Goal: Information Seeking & Learning: Learn about a topic

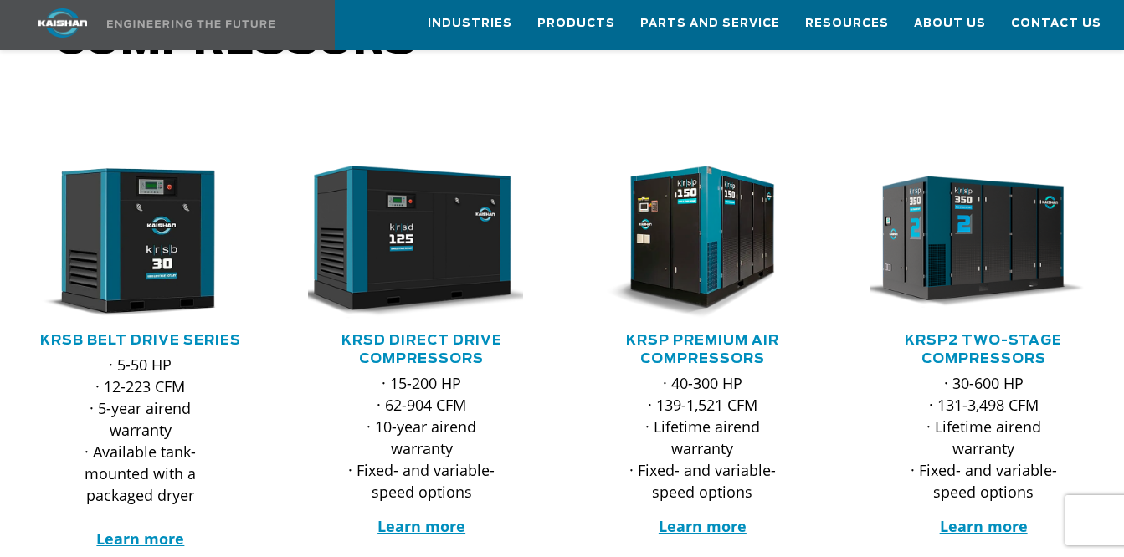
scroll to position [300, 0]
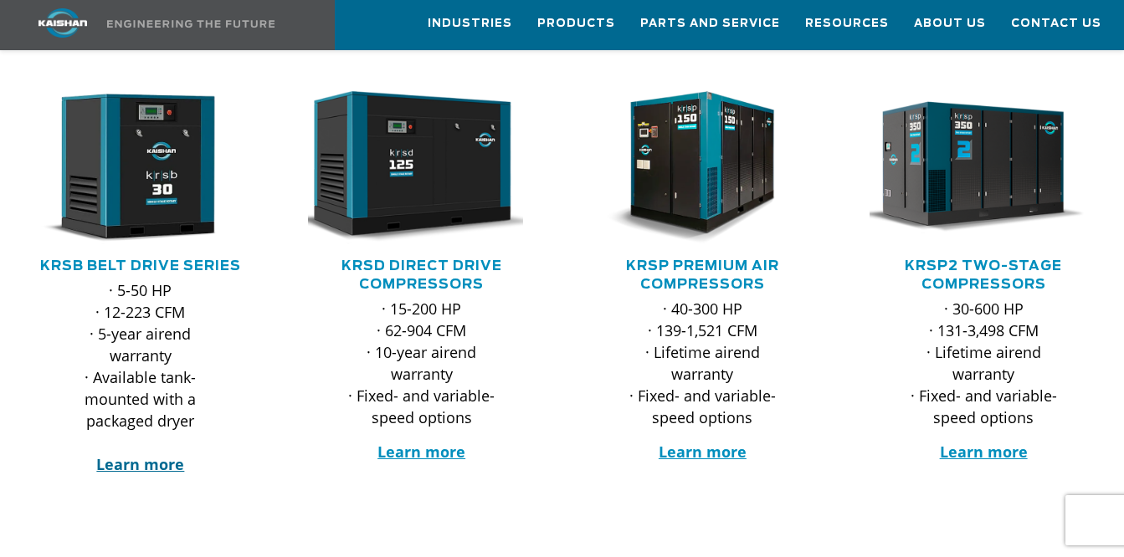
click at [158, 454] on strong "Learn more" at bounding box center [140, 464] width 88 height 20
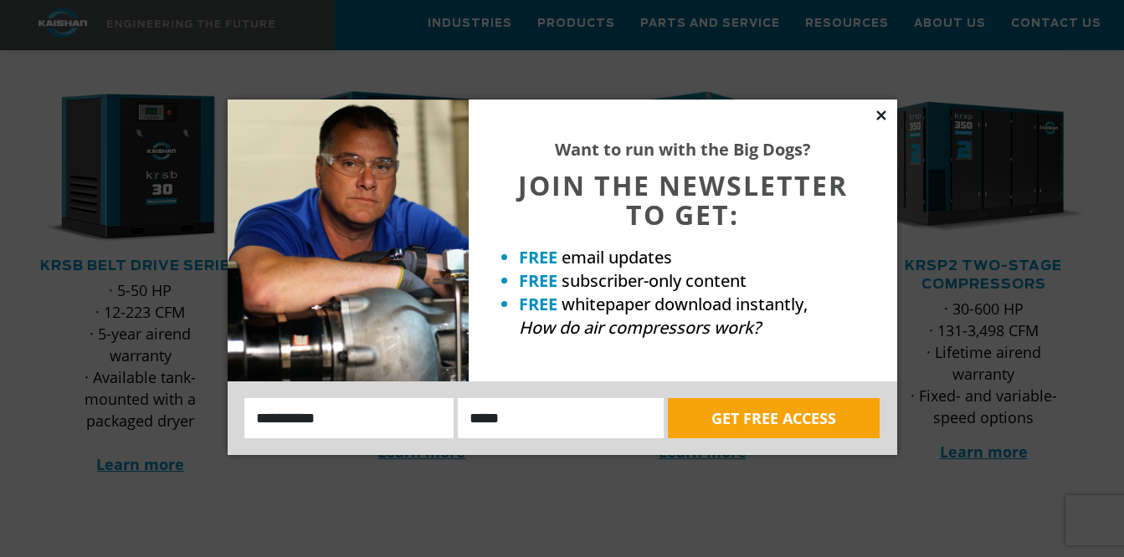
click at [883, 118] on icon at bounding box center [880, 114] width 9 height 9
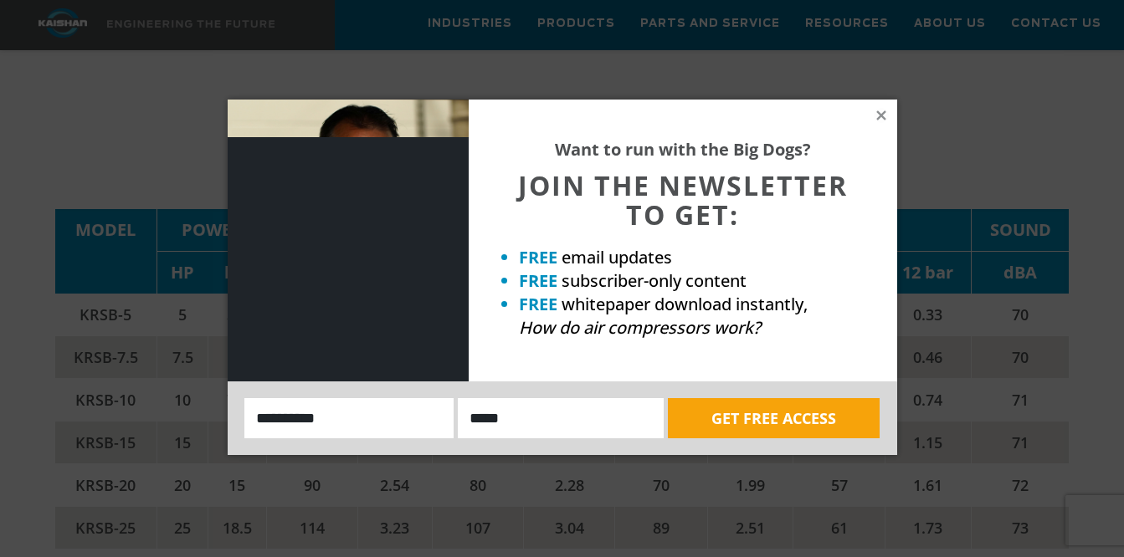
scroll to position [2475, 0]
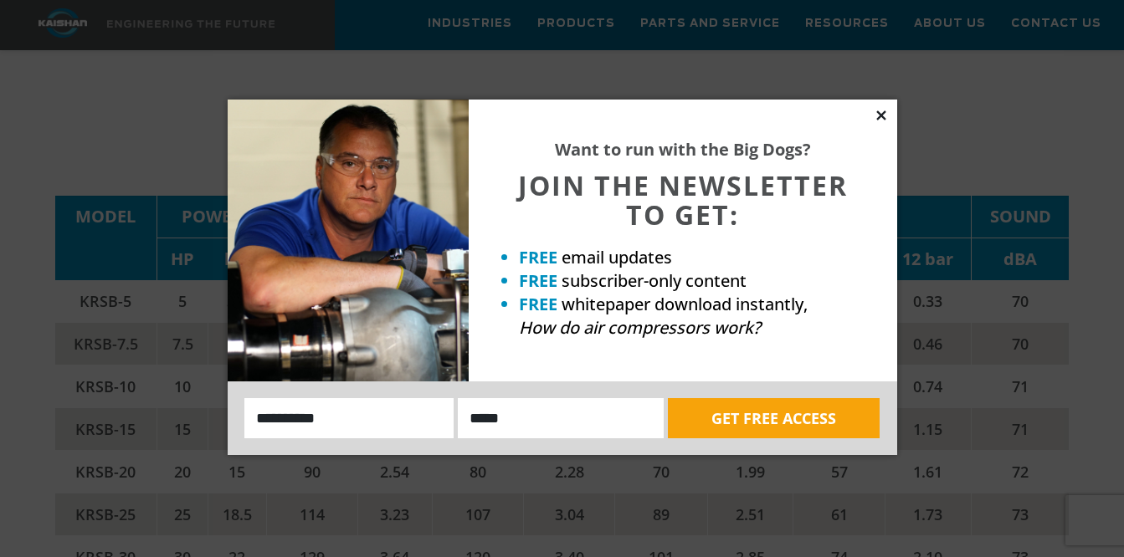
click at [881, 116] on icon at bounding box center [880, 114] width 9 height 9
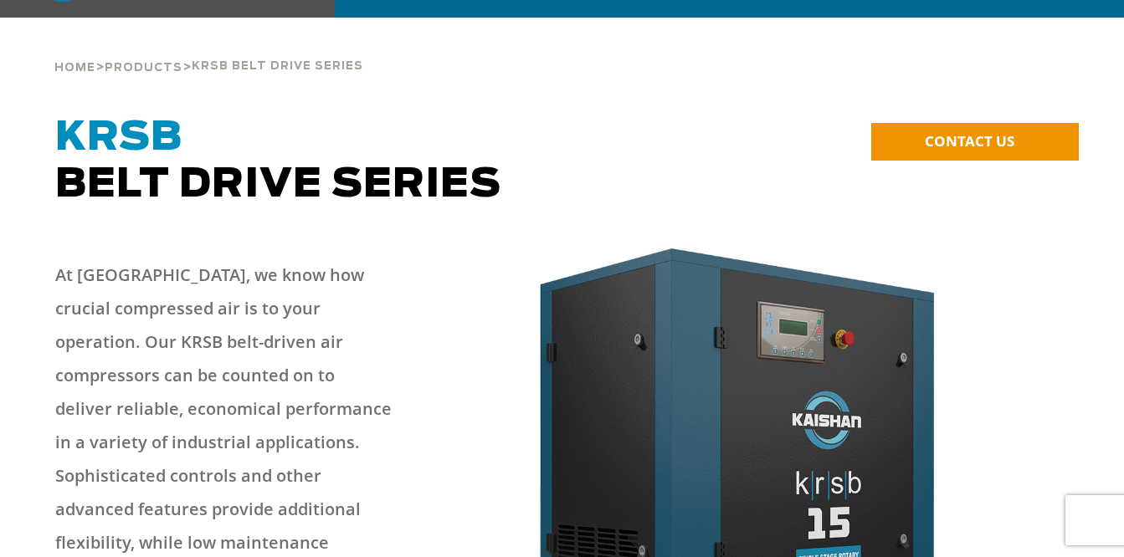
scroll to position [0, 0]
